Goal: Task Accomplishment & Management: Use online tool/utility

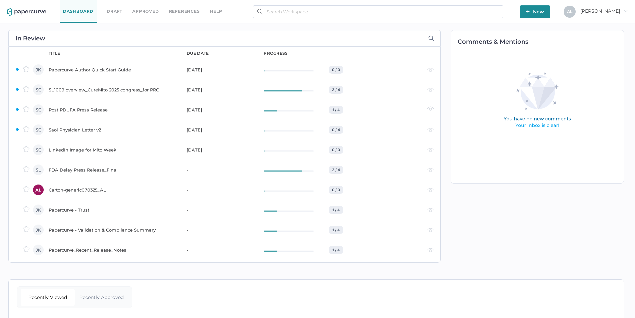
click at [506, 230] on div "Comments & Mentions" at bounding box center [534, 146] width 187 height 246
click at [518, 226] on div "Comments & Mentions" at bounding box center [534, 146] width 187 height 246
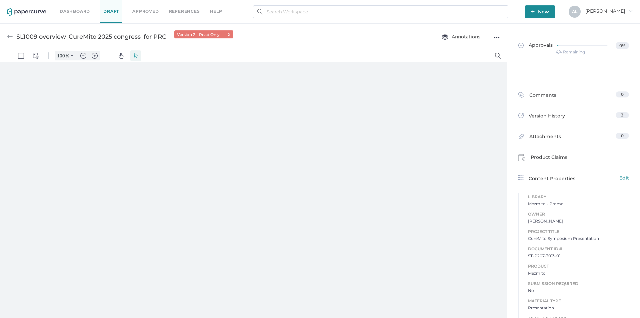
type input "135"
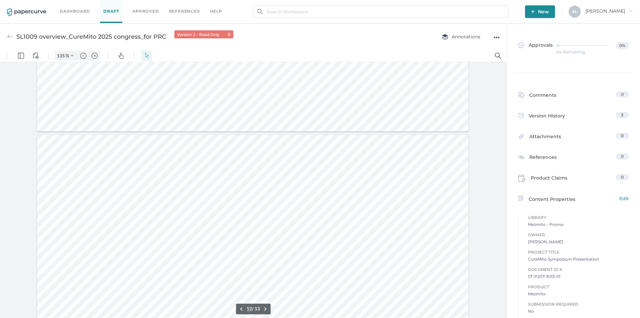
scroll to position [2666, 0]
type input "13"
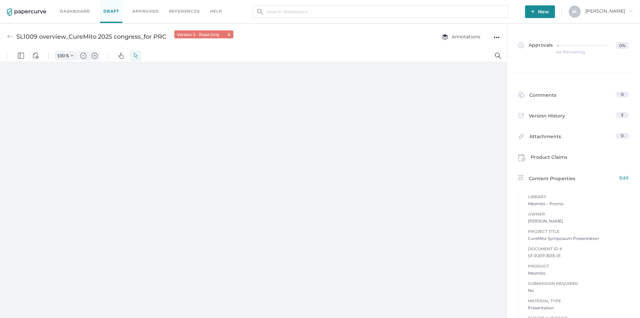
type input "135"
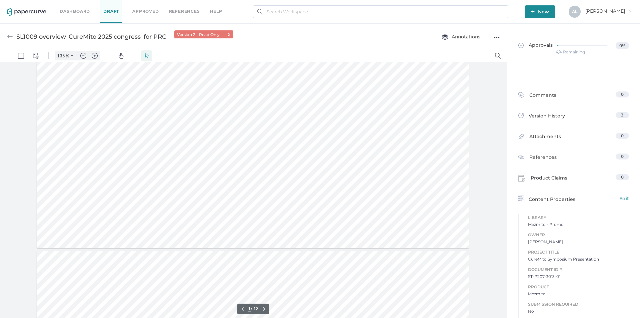
type input "2"
